Goal: Task Accomplishment & Management: Manage account settings

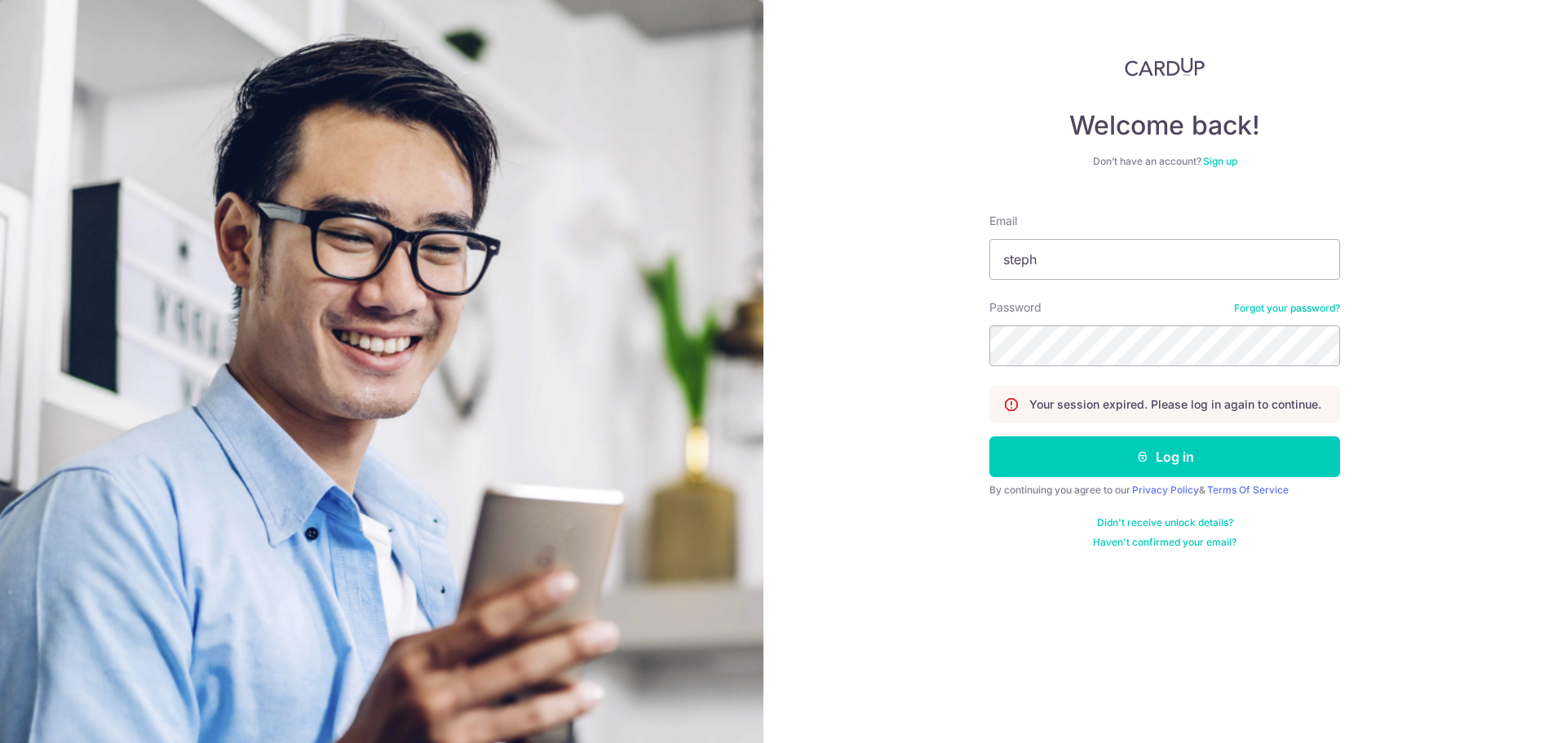
type input "stephen_gong@yahoo.com.sg"
click at [1172, 449] on button "Log in" at bounding box center [1164, 456] width 351 height 41
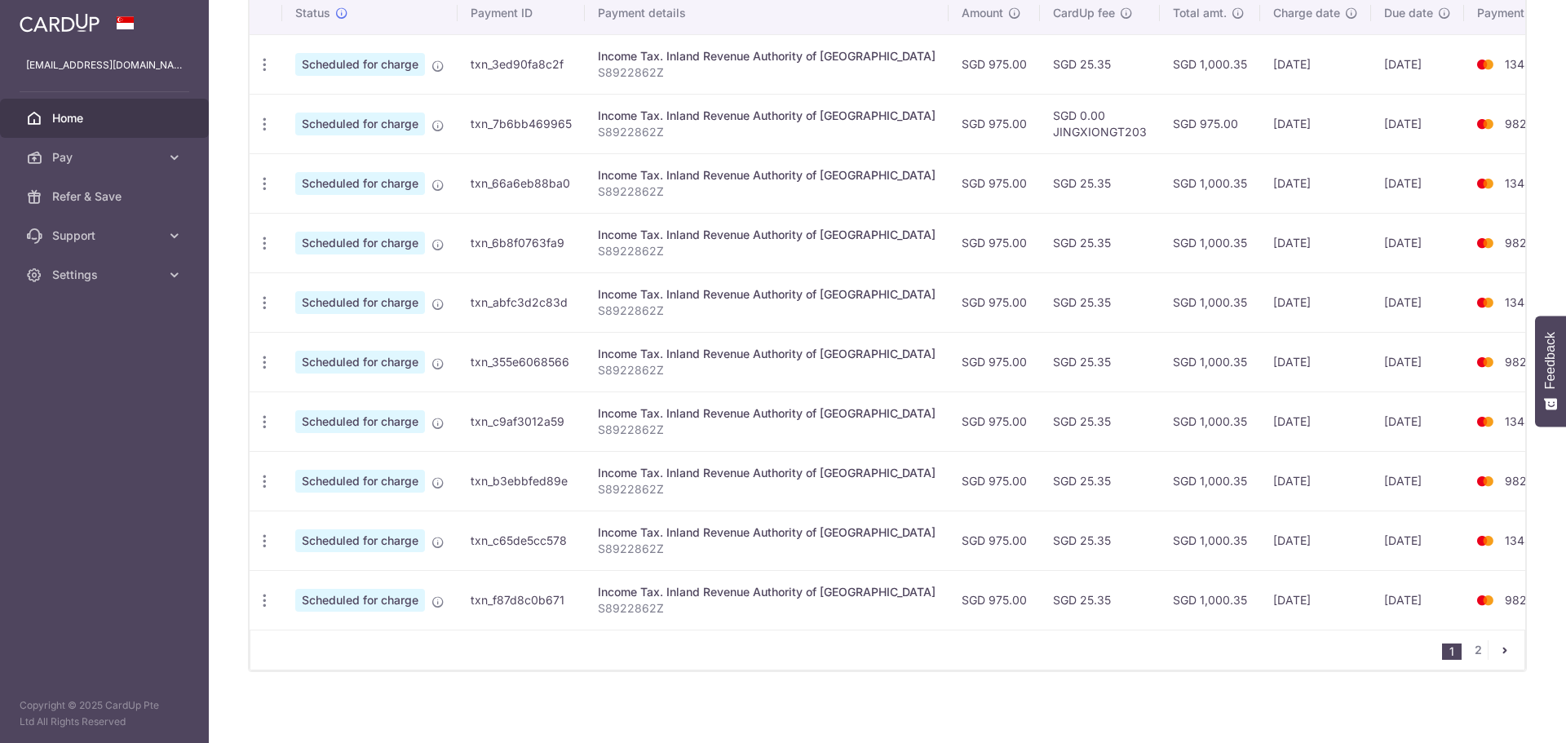
scroll to position [526, 0]
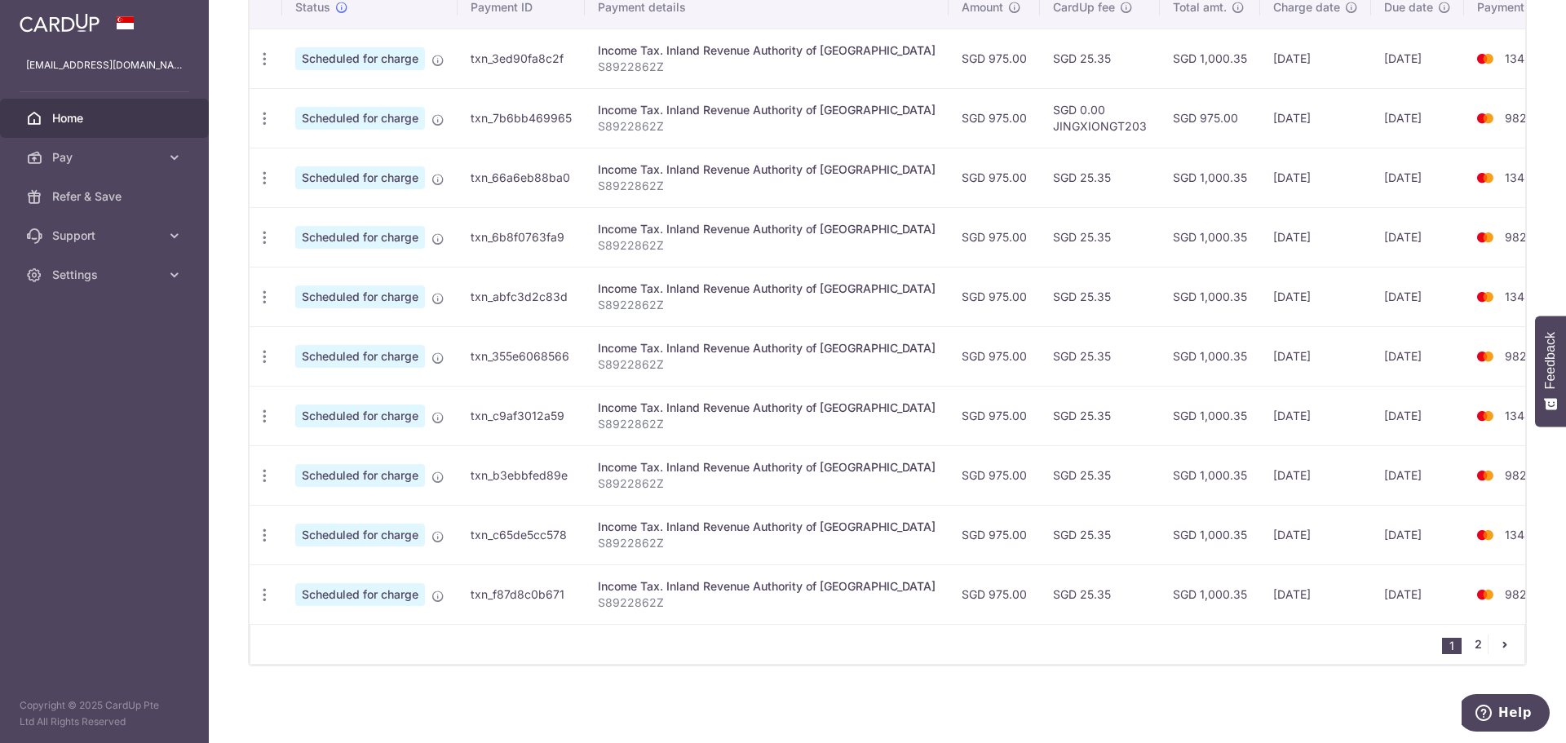
click at [1472, 643] on link "2" at bounding box center [1478, 645] width 20 height 20
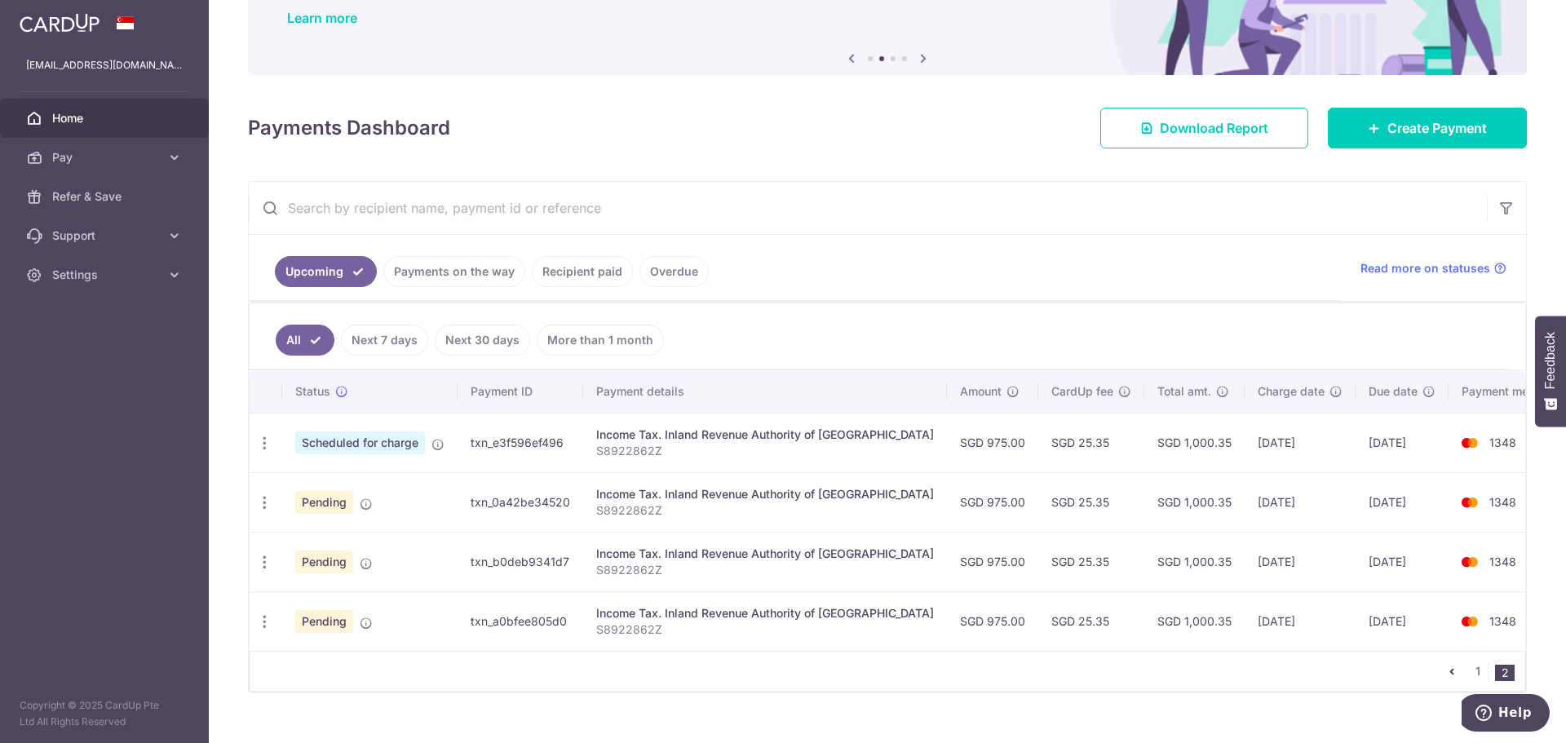
scroll to position [161, 0]
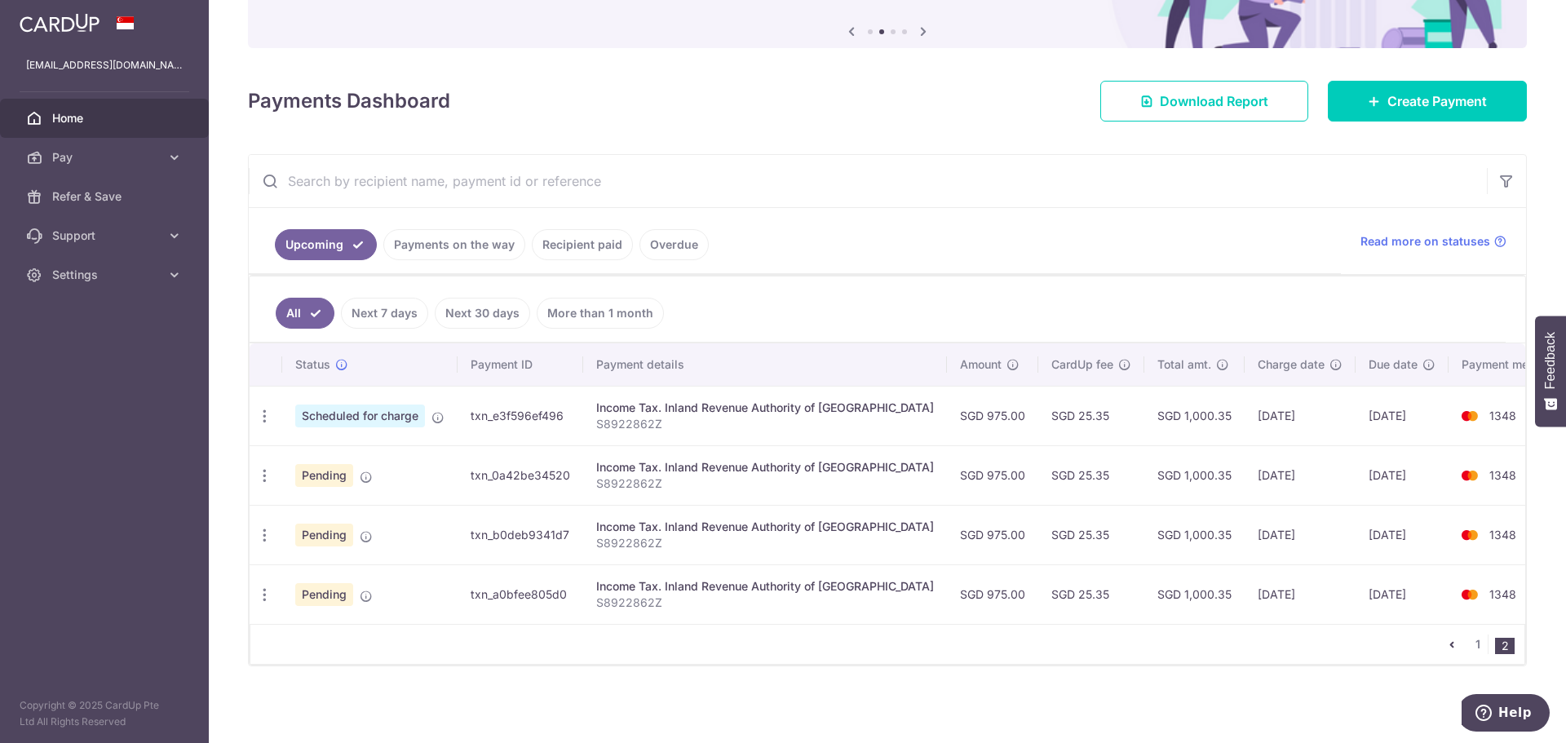
click at [275, 478] on div "Update payment Cancel payment Upload doc" at bounding box center [265, 476] width 30 height 30
click at [268, 478] on icon "button" at bounding box center [264, 475] width 17 height 17
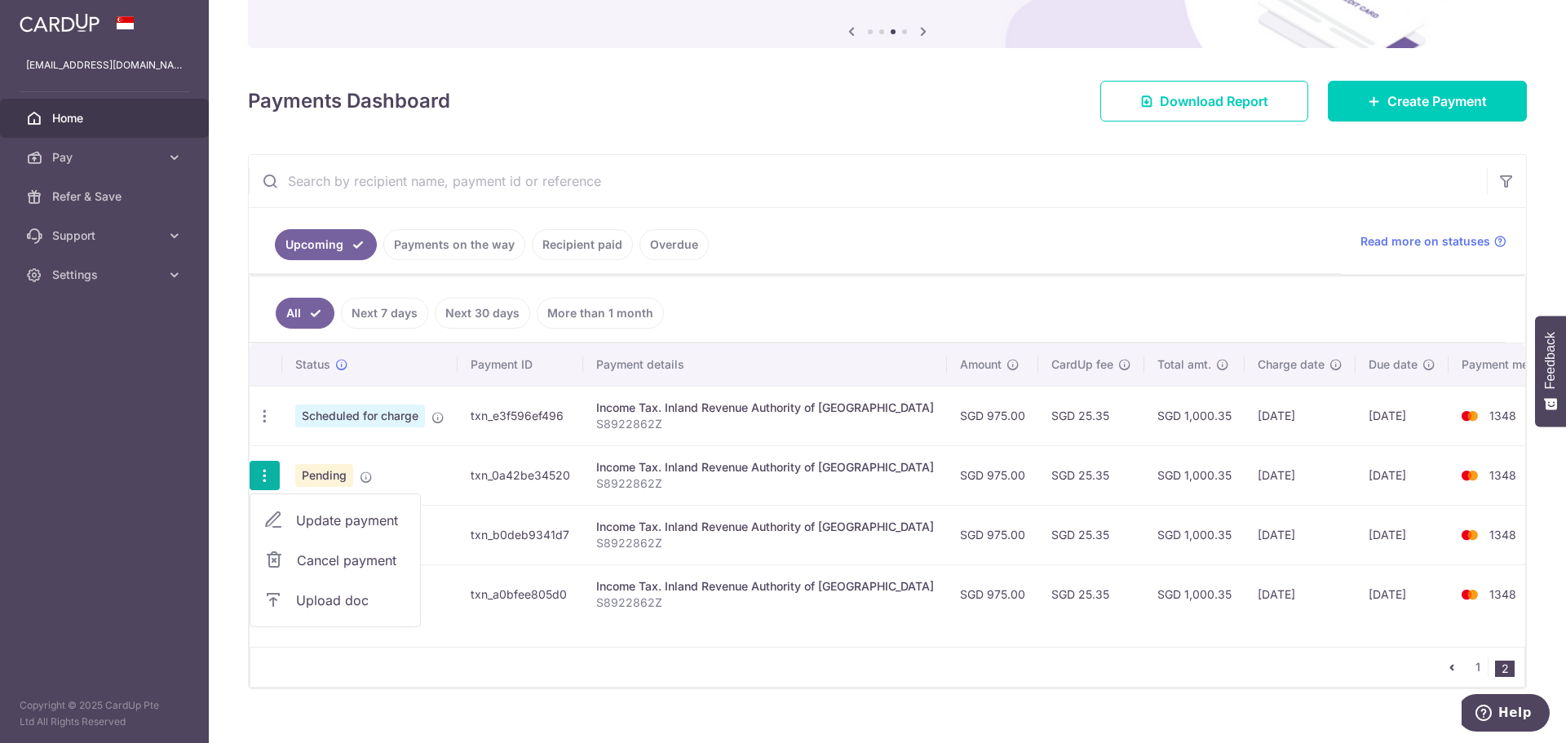
click at [315, 557] on span "Cancel payment" at bounding box center [351, 561] width 109 height 20
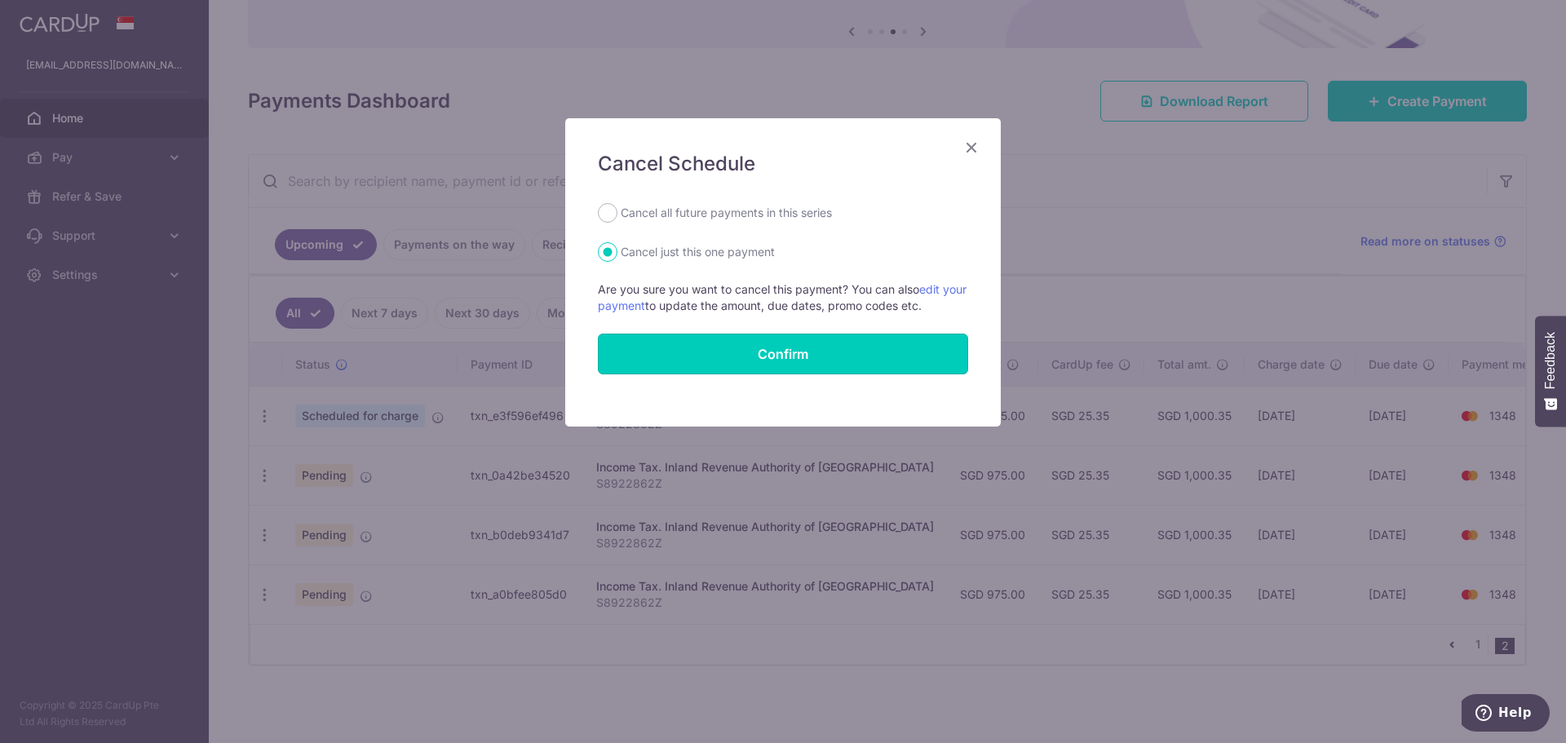
click at [712, 356] on button "Confirm" at bounding box center [783, 354] width 370 height 41
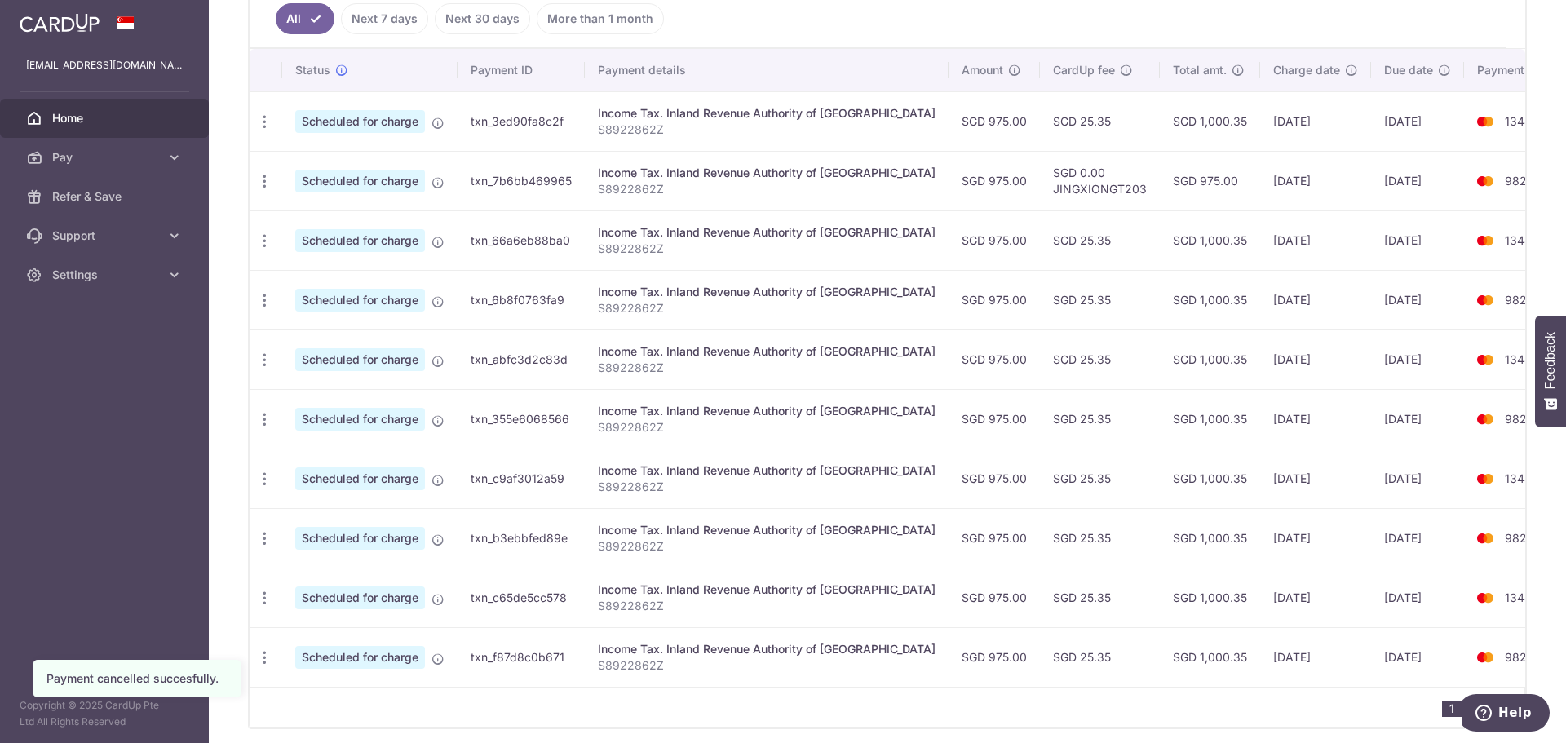
scroll to position [526, 0]
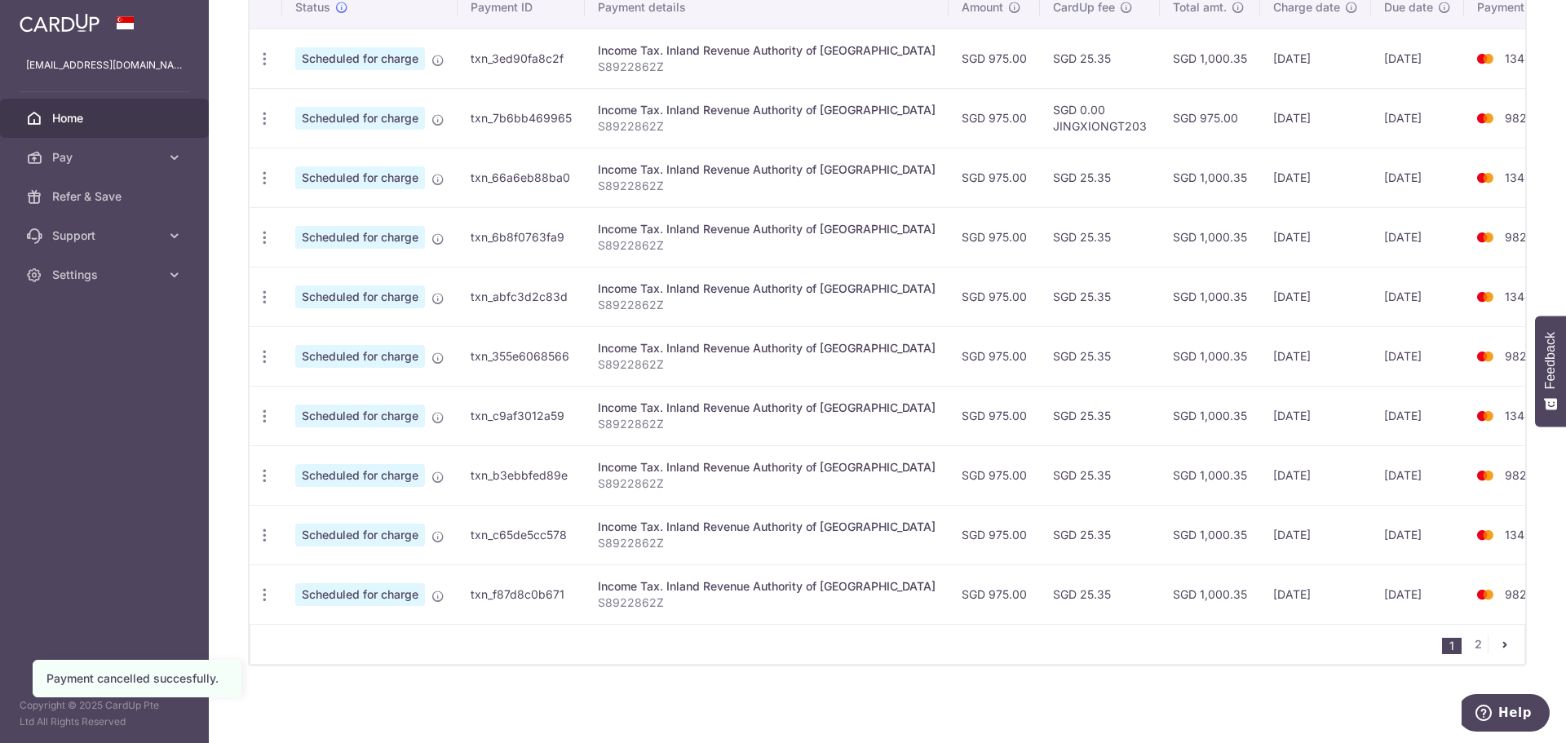
click at [1466, 634] on nav "1 2" at bounding box center [1483, 644] width 82 height 39
click at [1475, 641] on link "2" at bounding box center [1478, 645] width 20 height 20
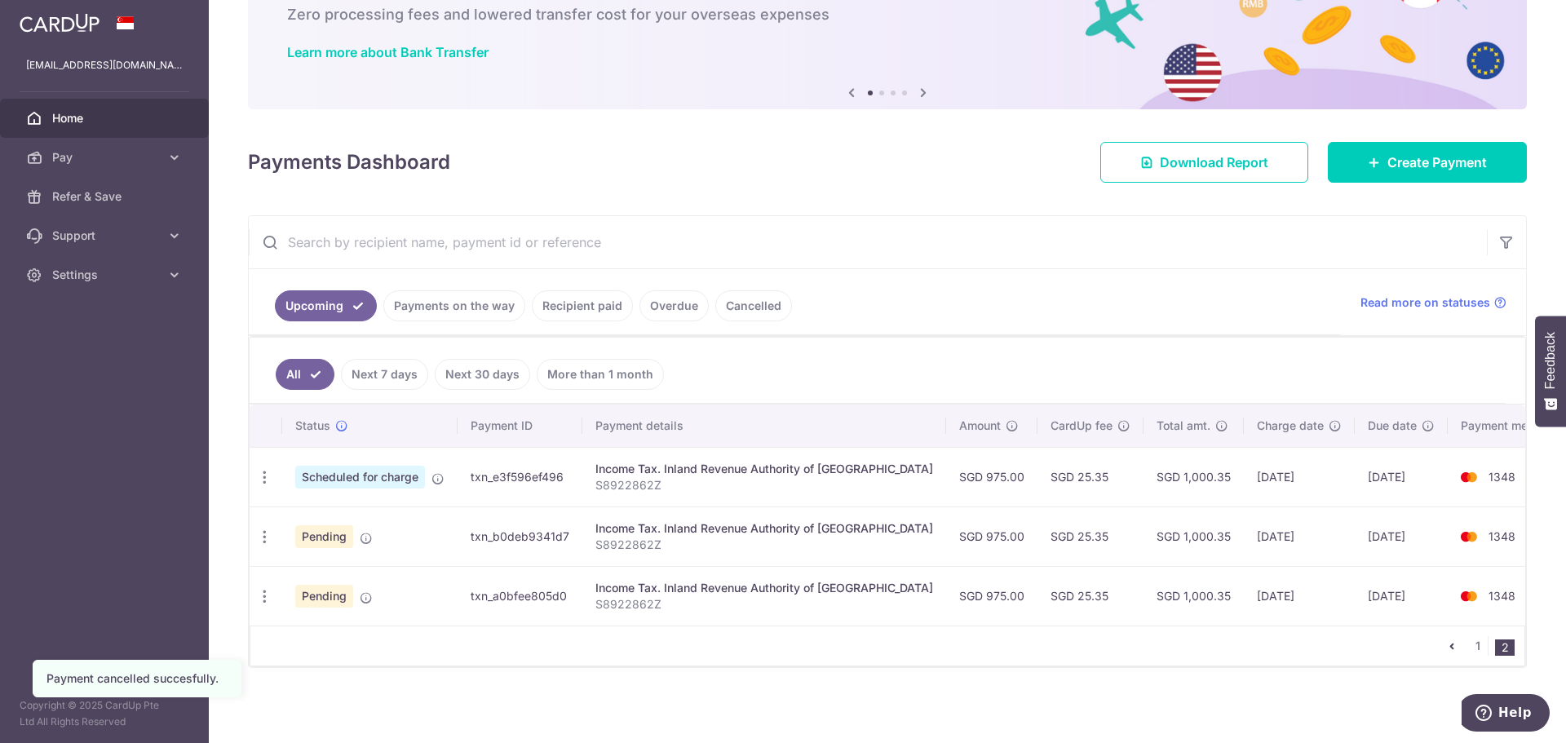
scroll to position [101, 0]
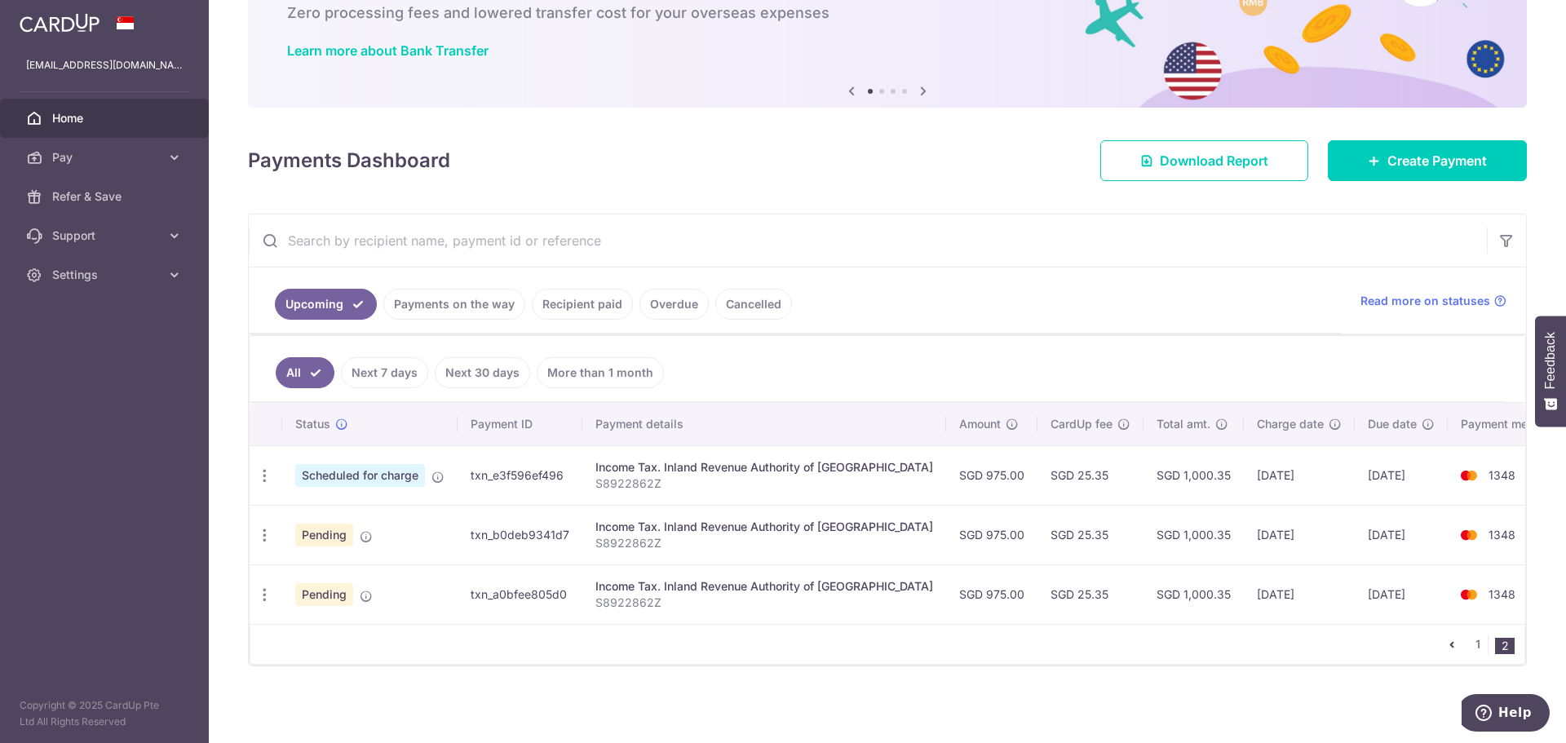
click at [272, 541] on icon "button" at bounding box center [264, 535] width 17 height 17
click at [326, 620] on span "Cancel payment" at bounding box center [351, 620] width 109 height 20
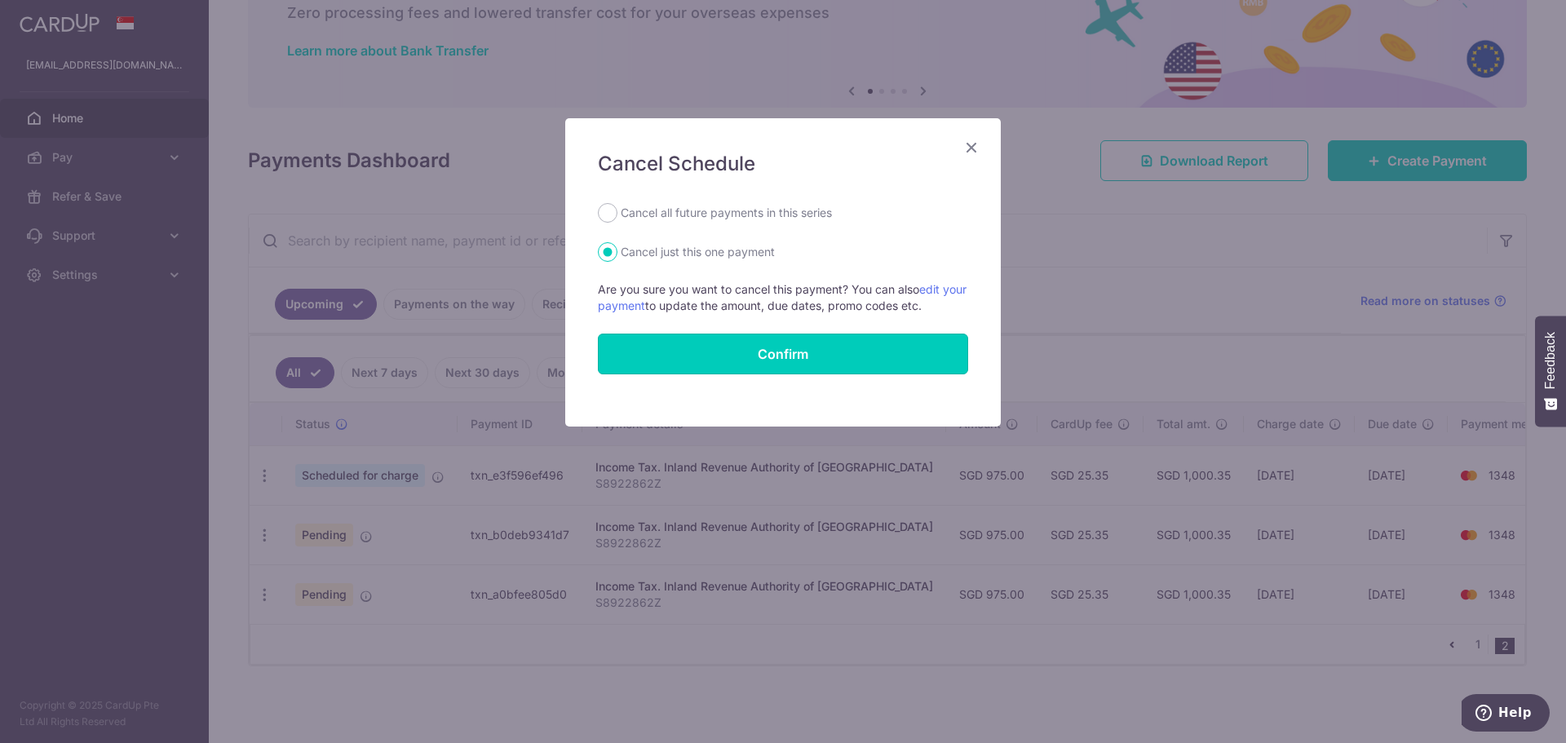
click at [716, 339] on button "Confirm" at bounding box center [783, 354] width 370 height 41
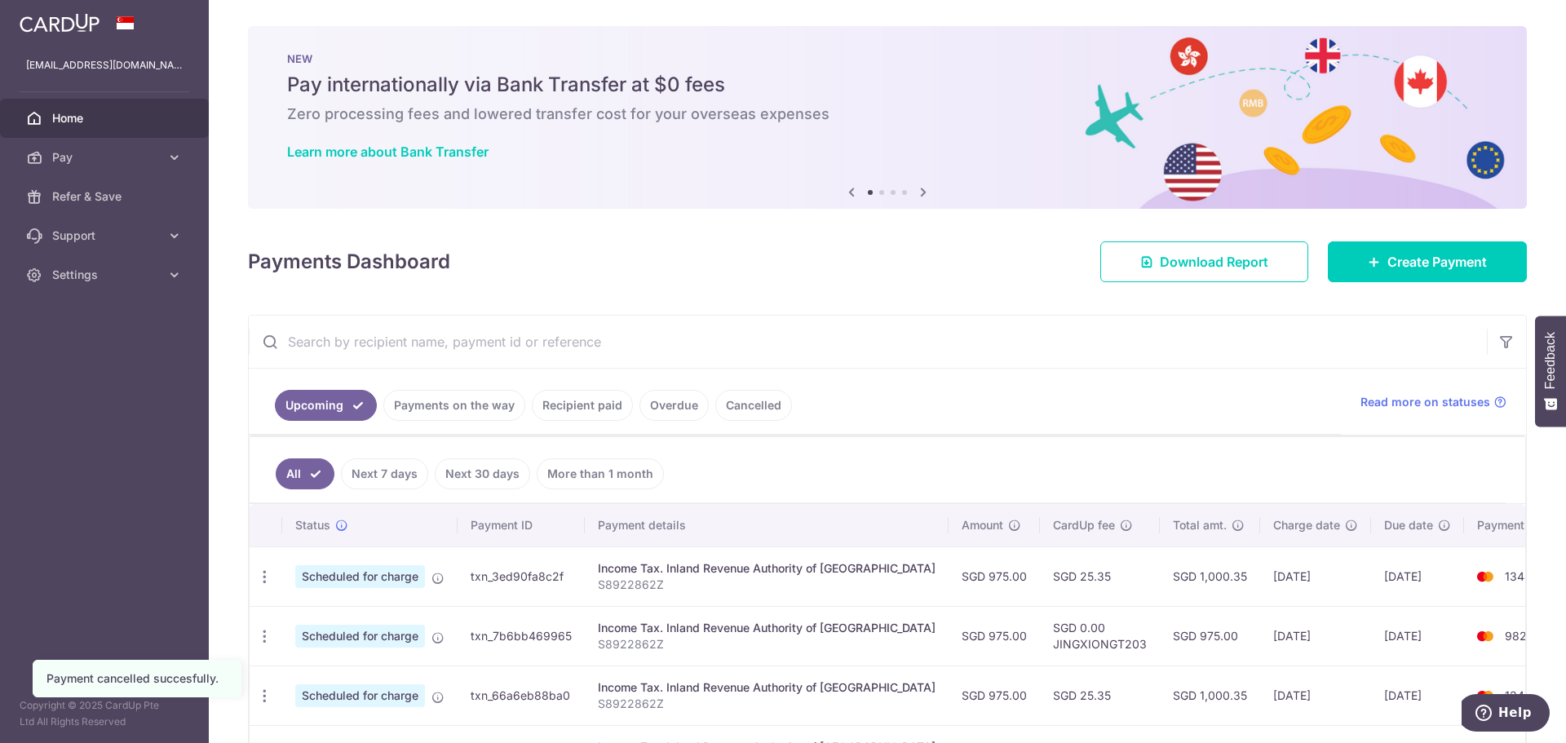
scroll to position [526, 0]
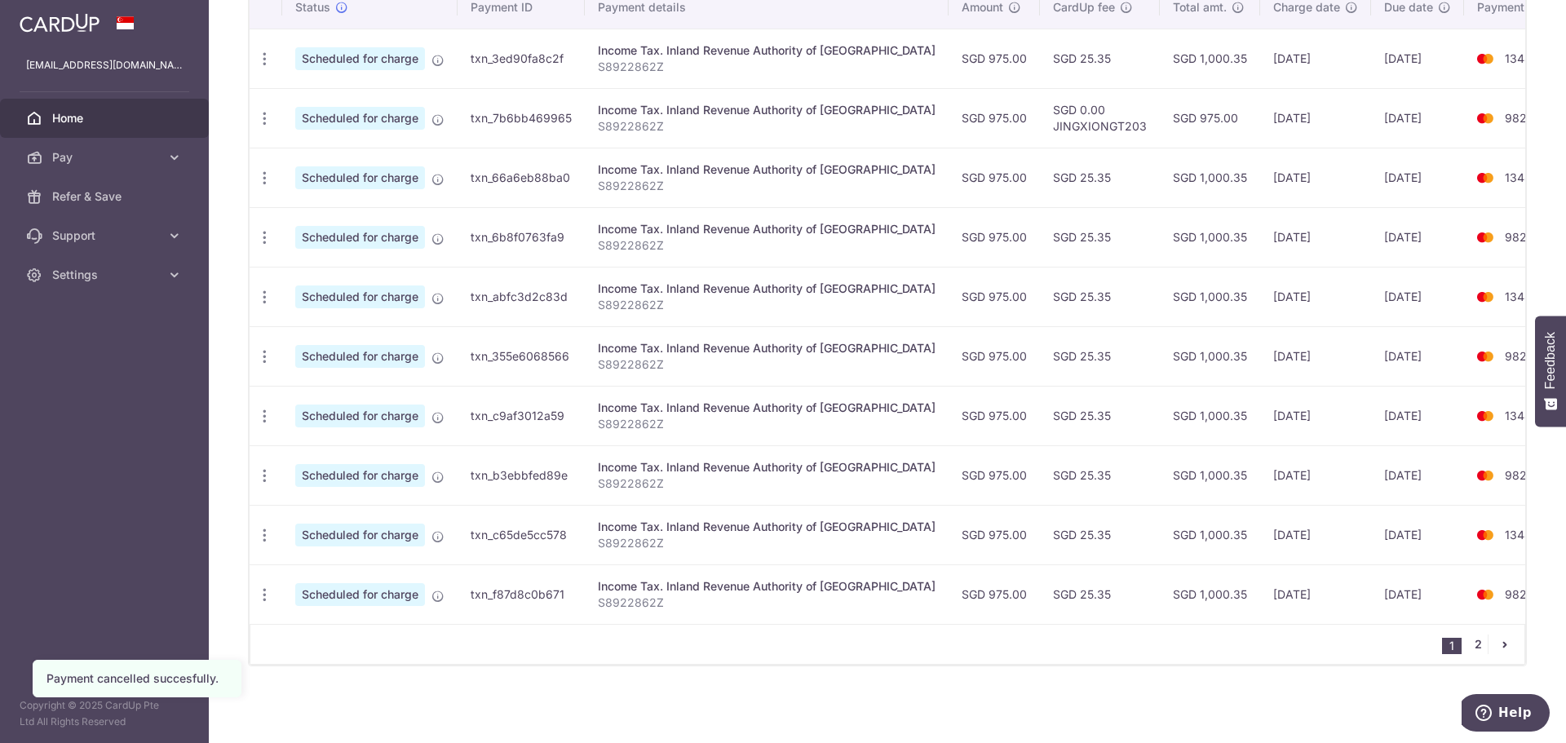
click at [1474, 643] on link "2" at bounding box center [1478, 645] width 20 height 20
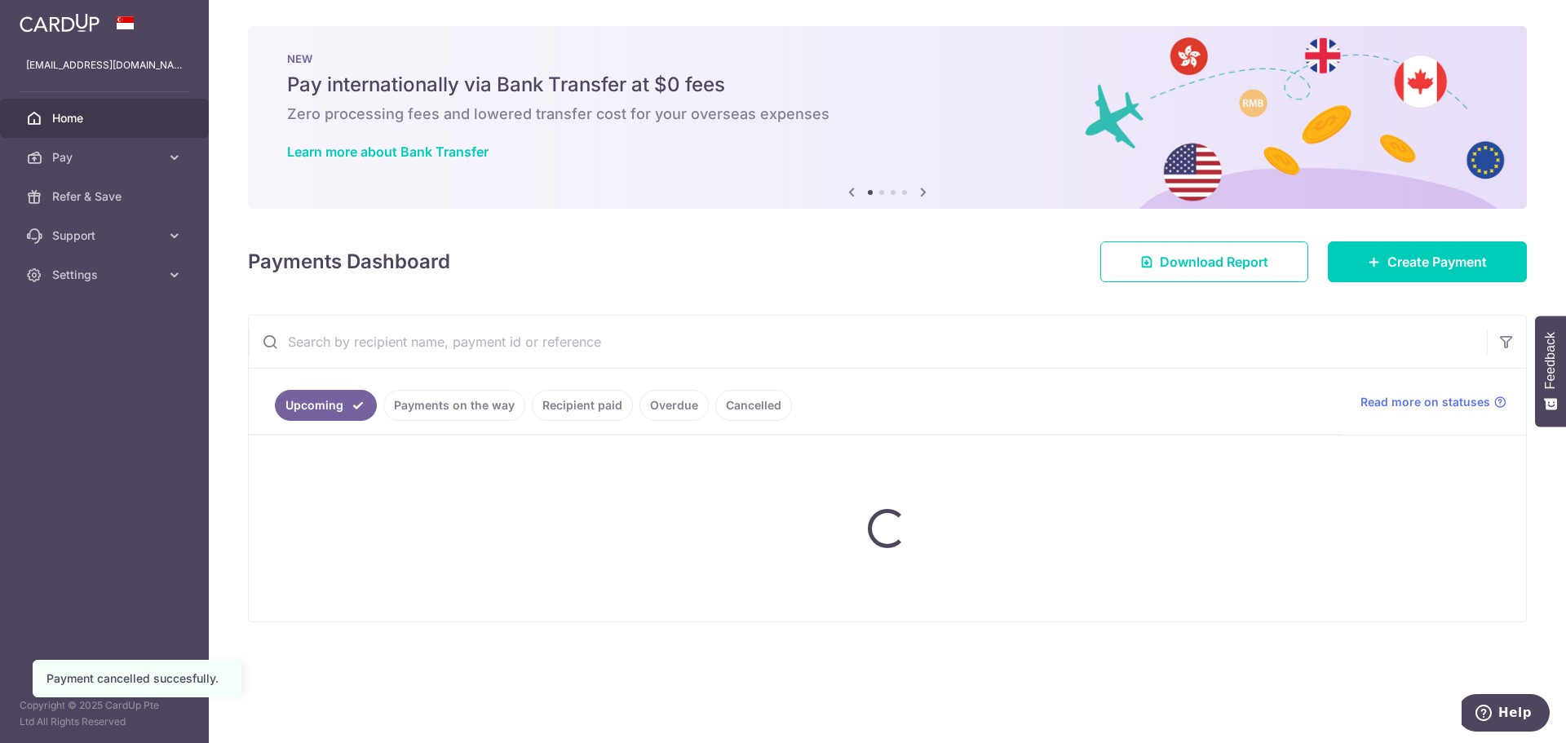
scroll to position [0, 0]
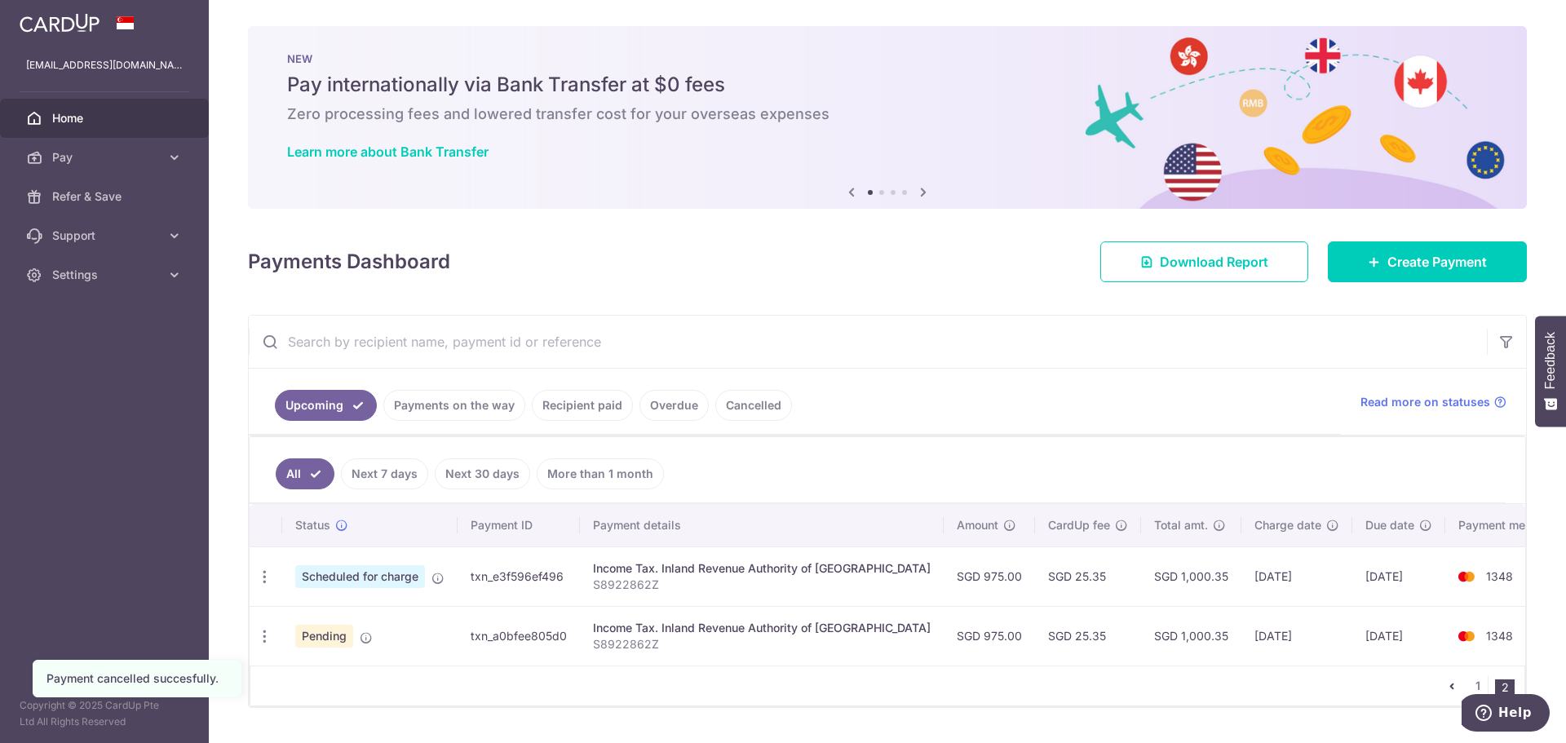
click at [266, 630] on icon "button" at bounding box center [264, 636] width 17 height 17
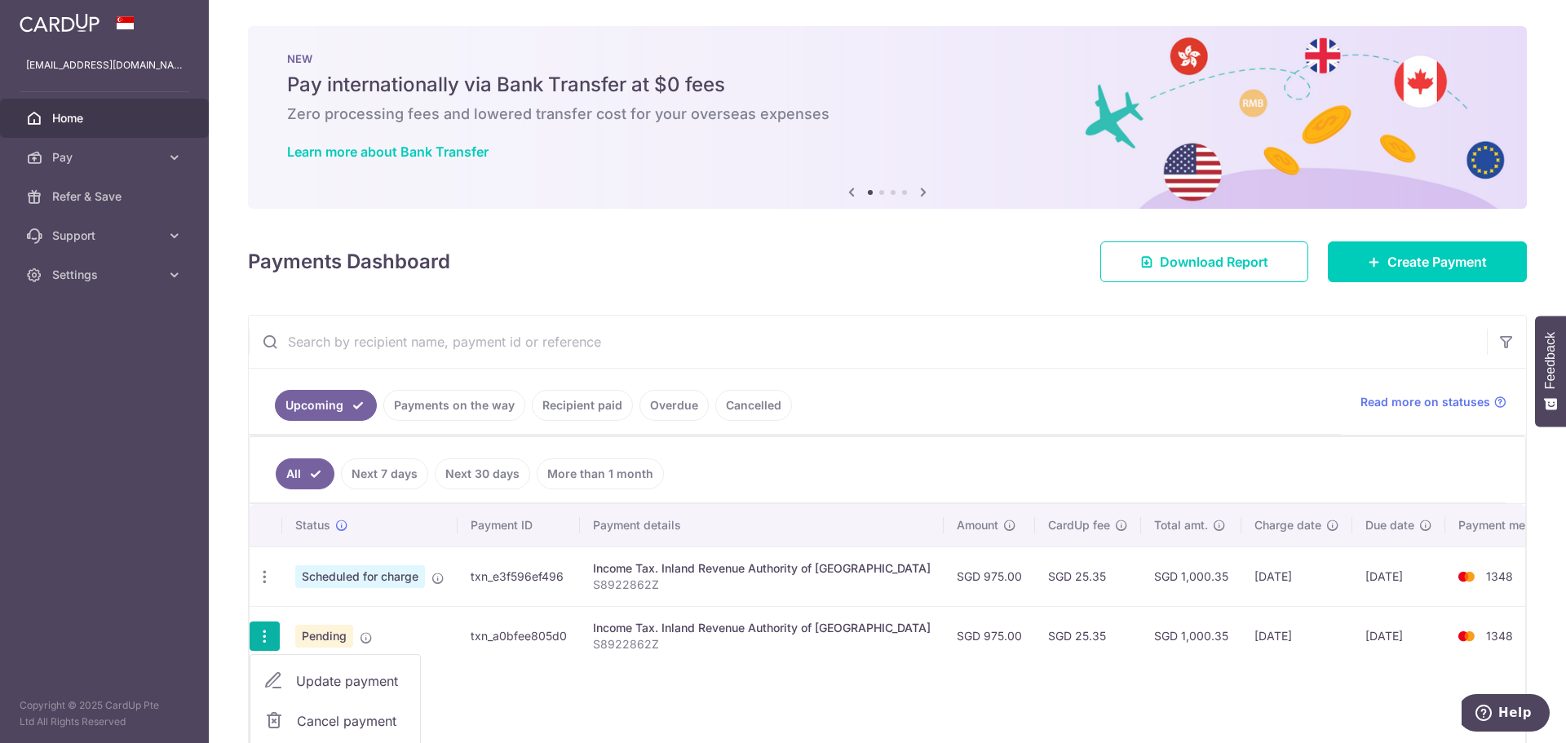
click at [320, 714] on span "Cancel payment" at bounding box center [351, 721] width 109 height 20
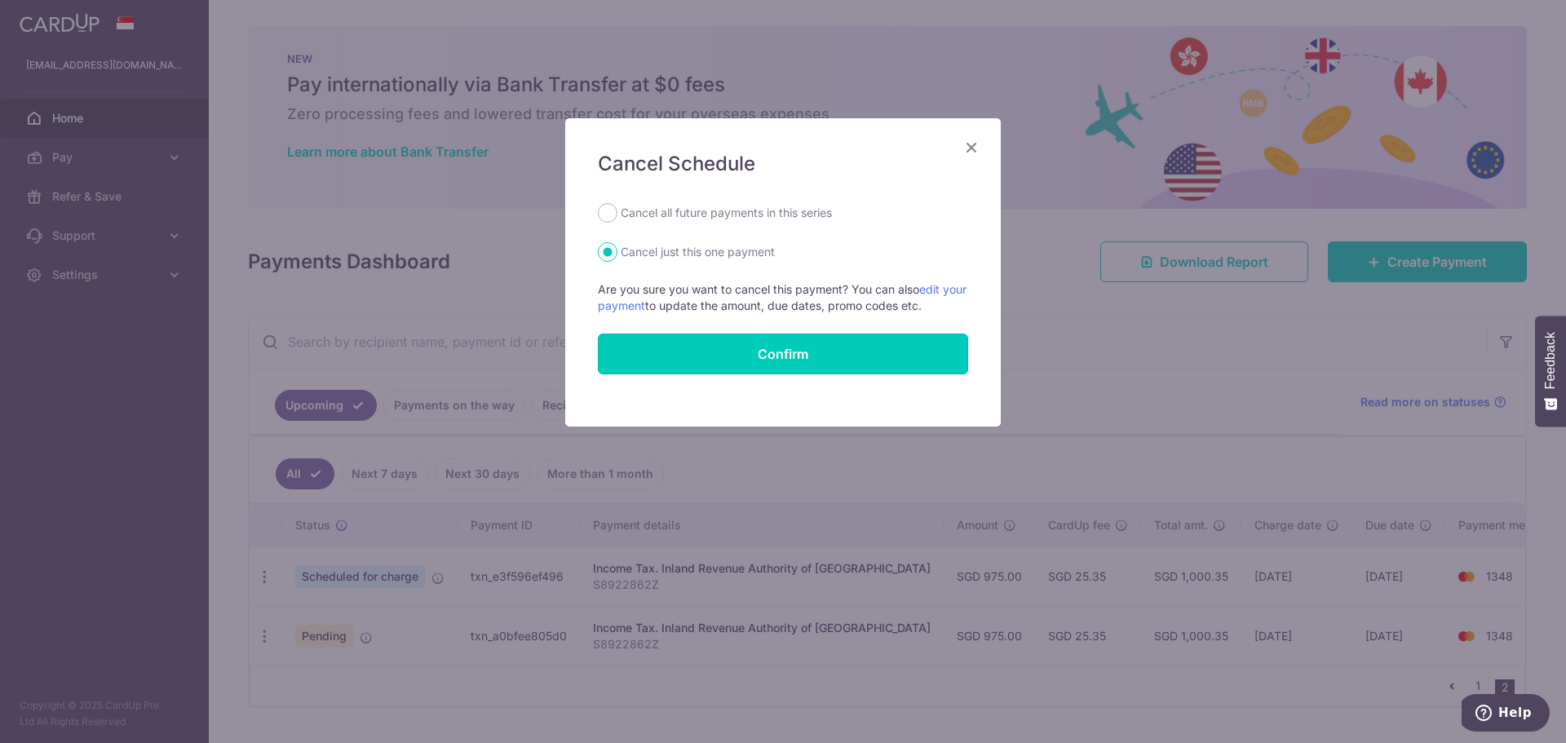
click at [758, 354] on button "Confirm" at bounding box center [783, 354] width 370 height 41
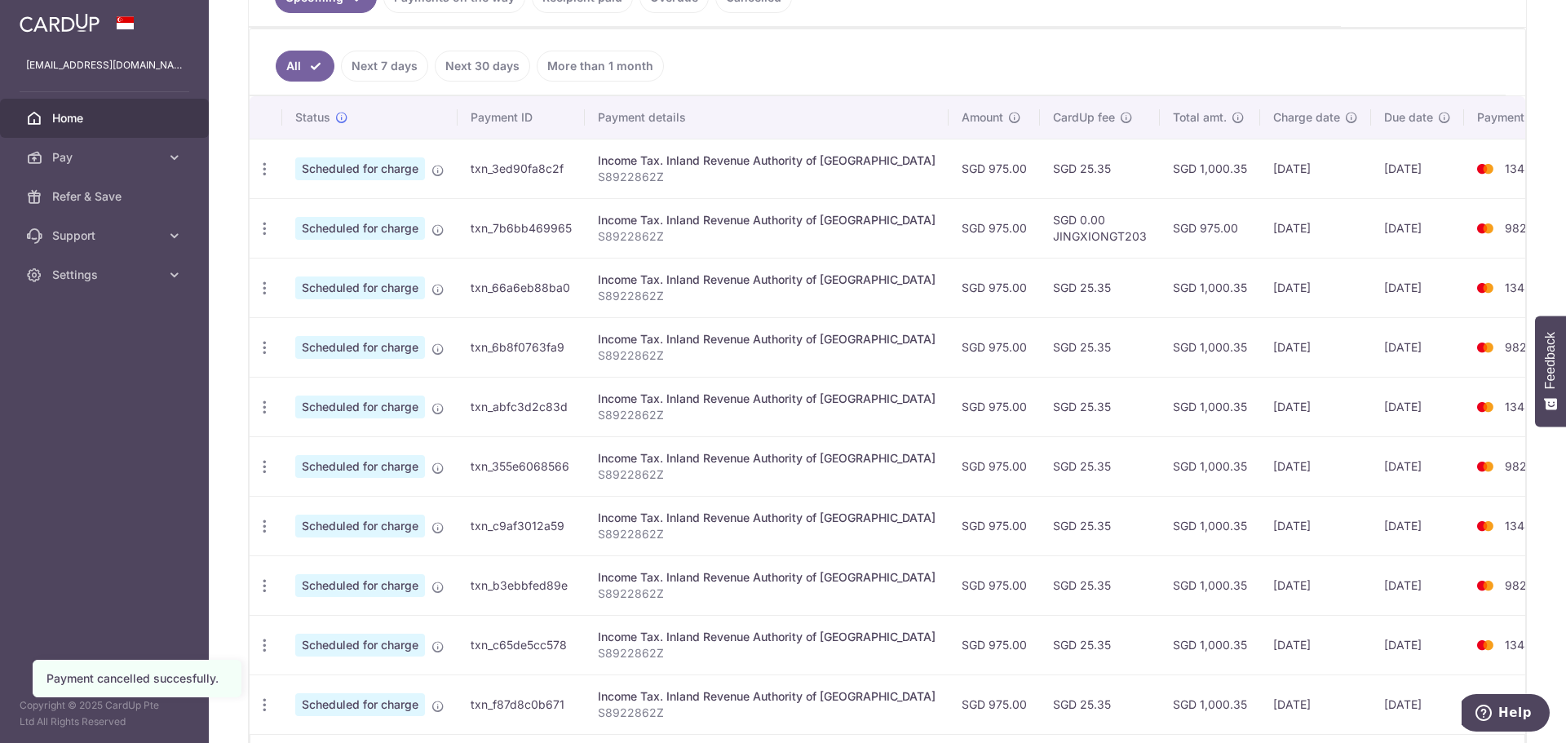
scroll to position [526, 0]
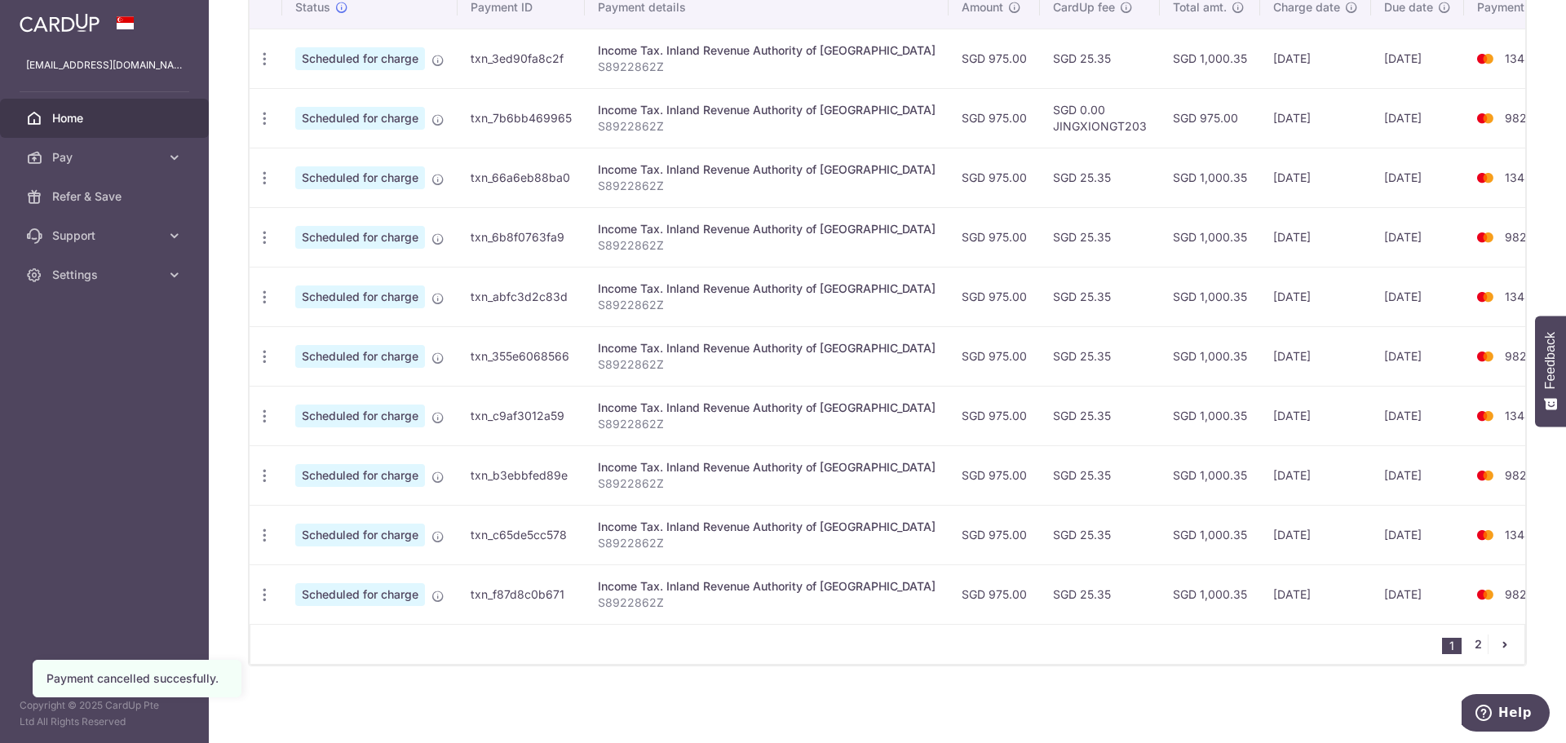
click at [1473, 642] on link "2" at bounding box center [1478, 645] width 20 height 20
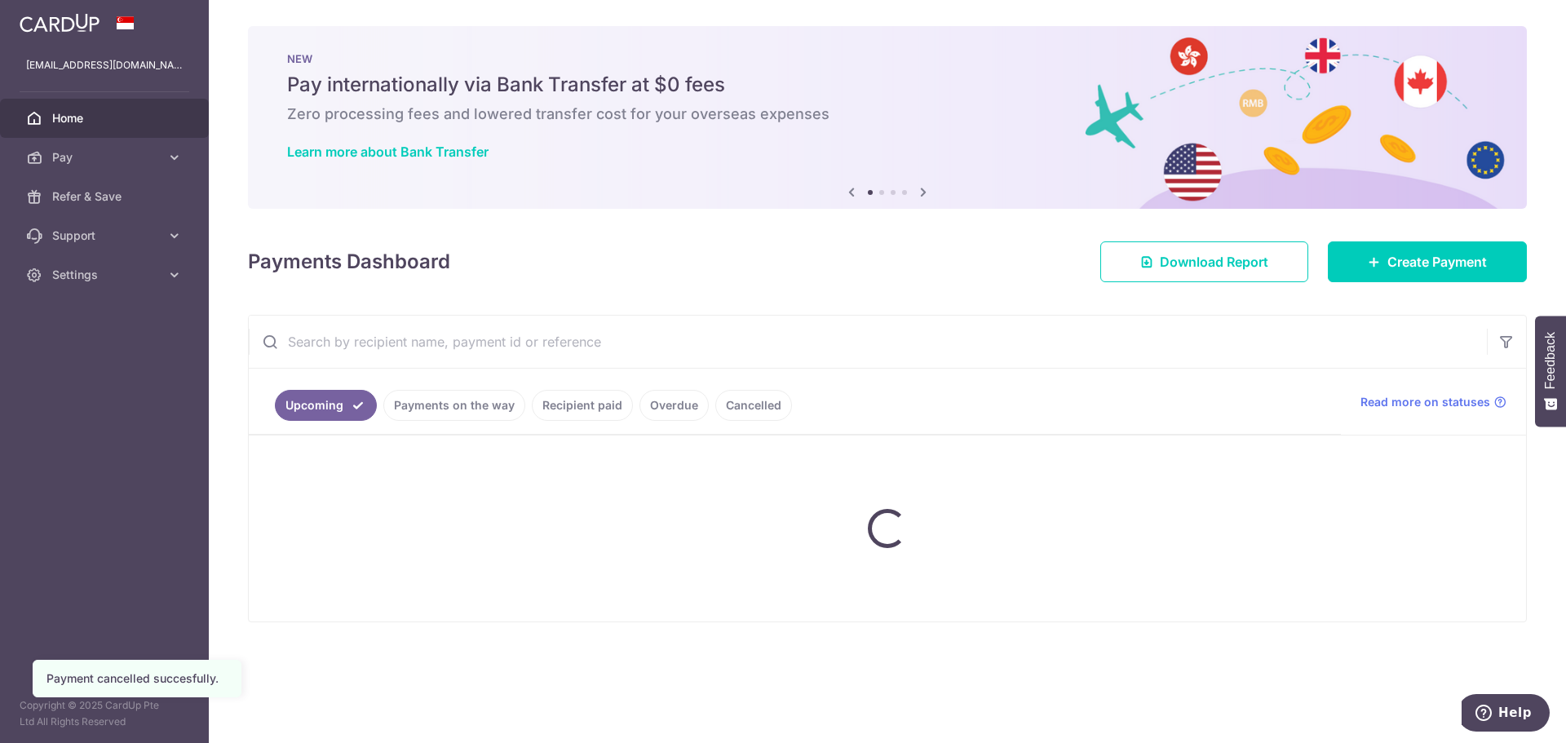
scroll to position [0, 0]
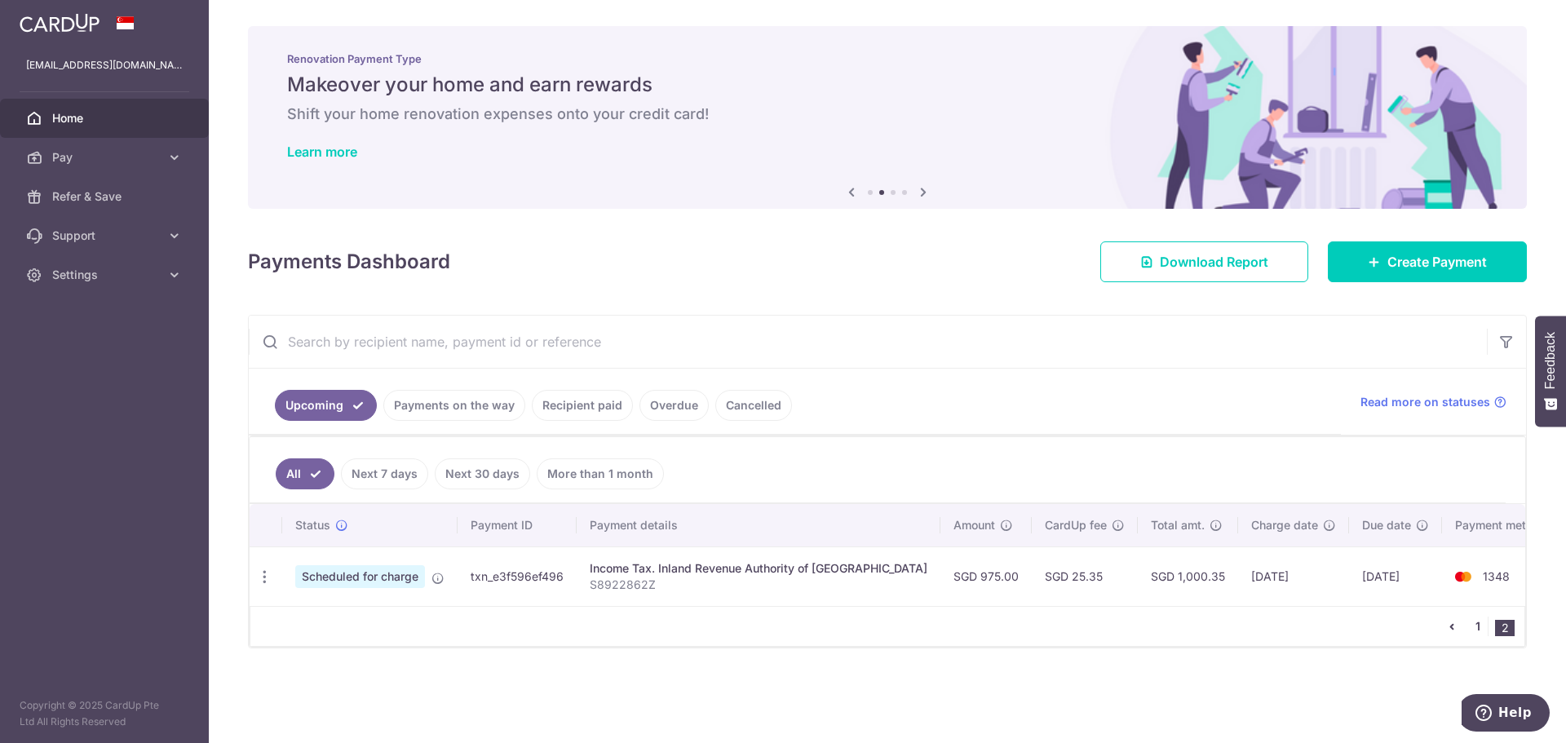
click at [1481, 631] on link "1" at bounding box center [1478, 627] width 20 height 20
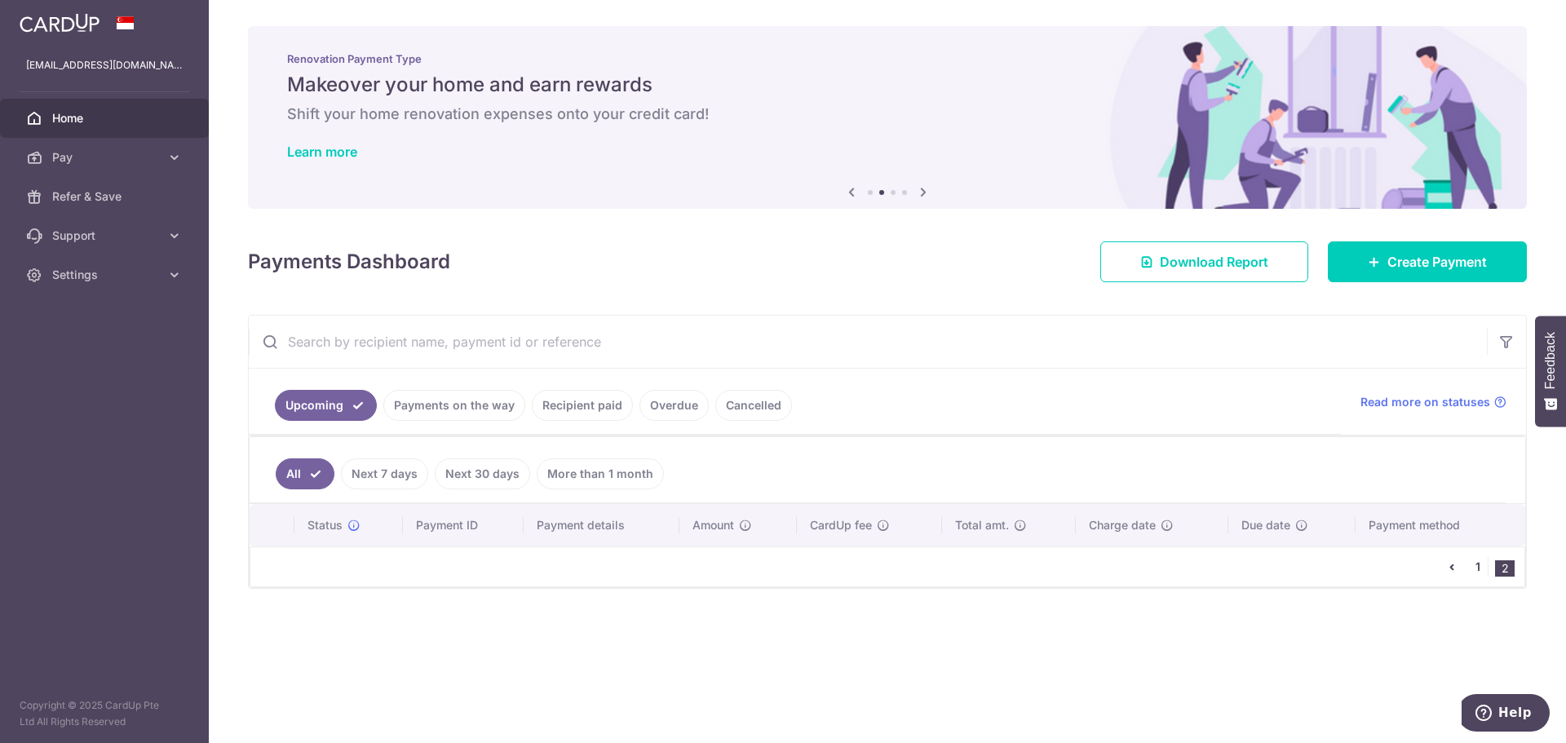
click at [1475, 569] on link "1" at bounding box center [1478, 567] width 20 height 20
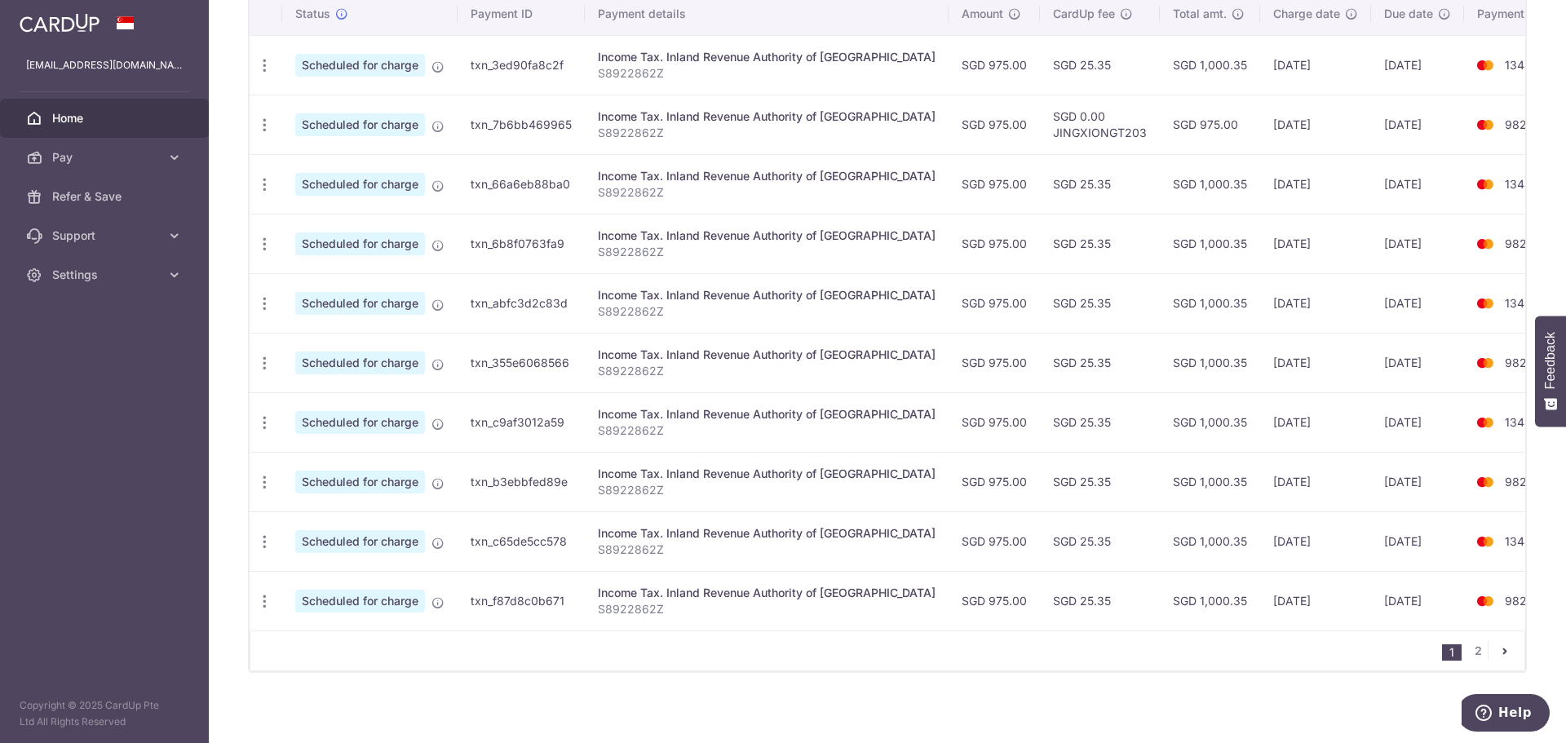
scroll to position [518, 0]
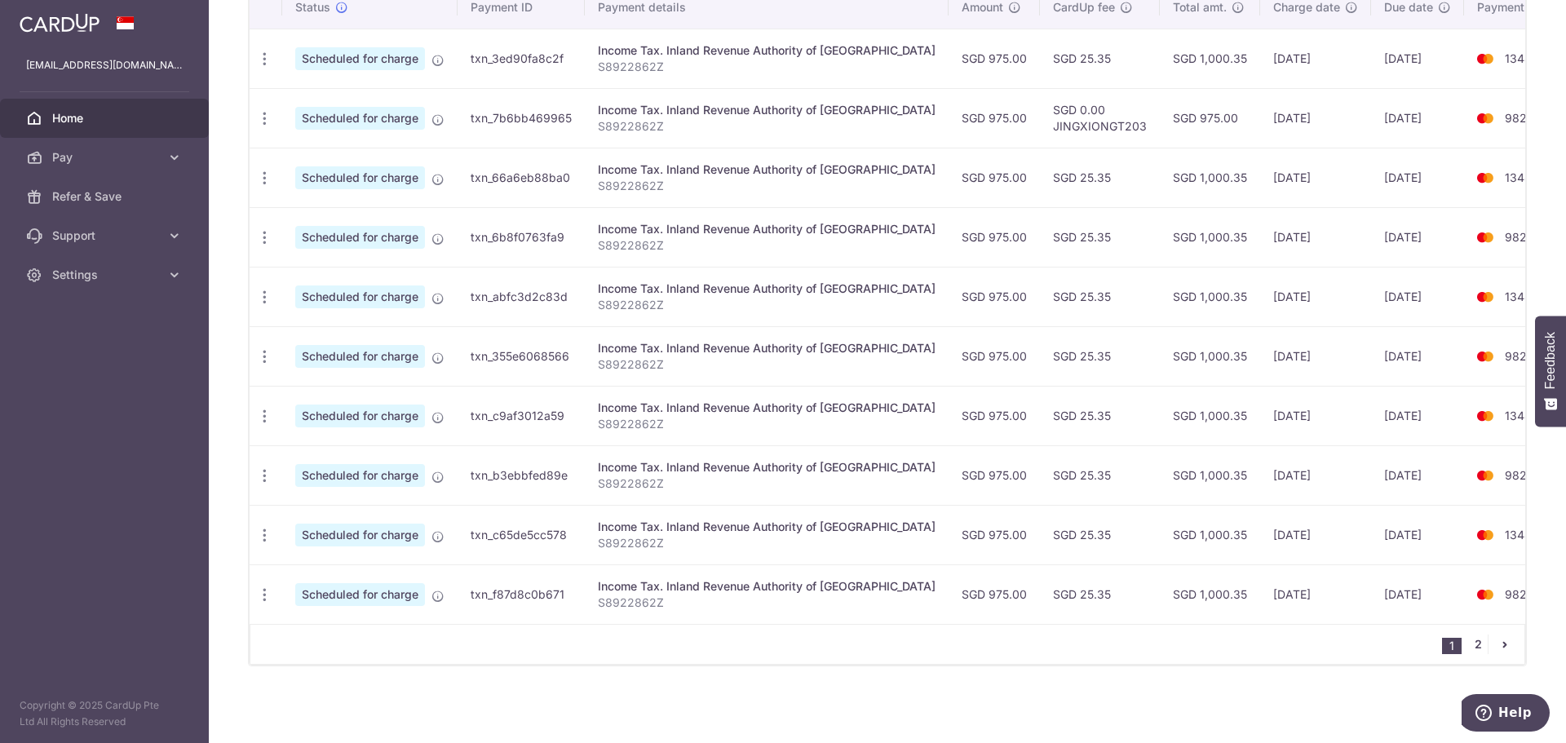
click at [1468, 645] on link "2" at bounding box center [1478, 645] width 20 height 20
